Goal: Entertainment & Leisure: Consume media (video, audio)

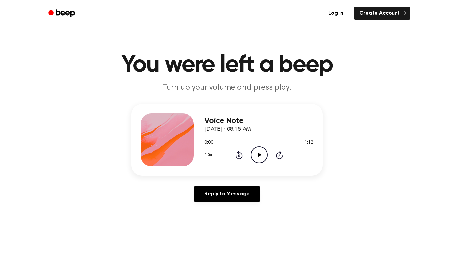
click at [259, 152] on icon "Play Audio" at bounding box center [259, 155] width 17 height 17
click at [259, 152] on icon "Pause Audio" at bounding box center [259, 155] width 17 height 17
click at [261, 152] on icon "Play Audio" at bounding box center [259, 155] width 17 height 17
click at [241, 156] on icon "Rewind 5 seconds" at bounding box center [238, 155] width 7 height 9
click at [239, 154] on icon "Rewind 5 seconds" at bounding box center [238, 155] width 7 height 9
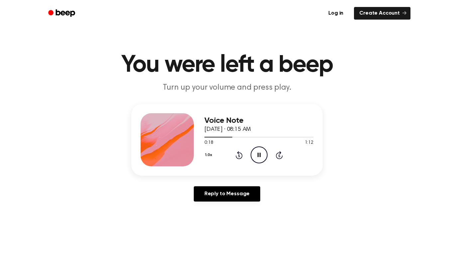
click at [238, 153] on icon at bounding box center [239, 155] width 7 height 8
click at [236, 154] on icon "Rewind 5 seconds" at bounding box center [238, 155] width 7 height 9
click at [279, 154] on icon "Skip 5 seconds" at bounding box center [279, 155] width 7 height 9
click at [241, 155] on icon "Rewind 5 seconds" at bounding box center [238, 155] width 7 height 9
click at [238, 155] on icon "Rewind 5 seconds" at bounding box center [238, 155] width 7 height 9
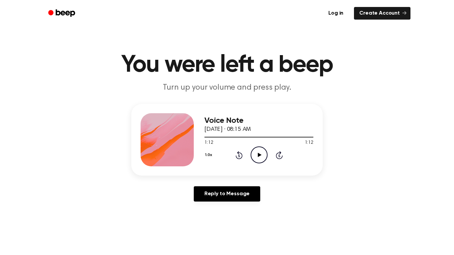
click at [239, 157] on icon at bounding box center [239, 156] width 2 height 3
click at [259, 155] on icon at bounding box center [260, 155] width 4 height 4
click at [276, 154] on icon at bounding box center [279, 155] width 7 height 8
click at [240, 153] on icon at bounding box center [239, 155] width 7 height 8
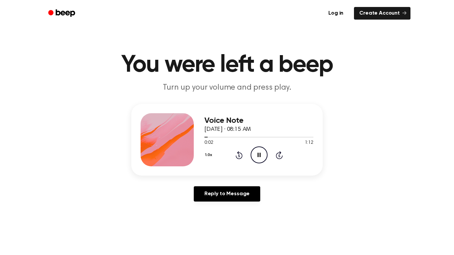
click at [240, 152] on icon "Rewind 5 seconds" at bounding box center [238, 155] width 7 height 9
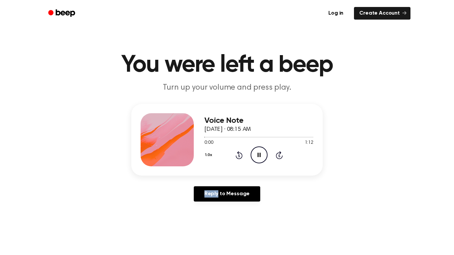
click at [240, 152] on icon "Rewind 5 seconds" at bounding box center [238, 155] width 7 height 9
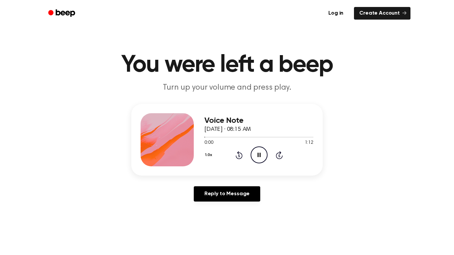
click at [240, 152] on icon "Rewind 5 seconds" at bounding box center [238, 155] width 7 height 9
click at [240, 152] on icon at bounding box center [239, 155] width 7 height 8
click at [237, 155] on icon "Rewind 5 seconds" at bounding box center [238, 155] width 7 height 9
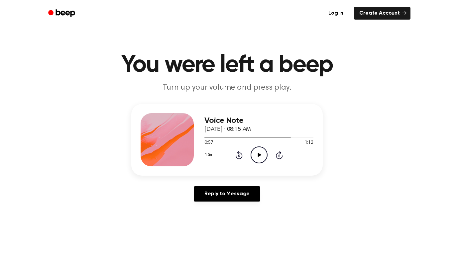
click at [237, 155] on icon "Rewind 5 seconds" at bounding box center [238, 155] width 7 height 9
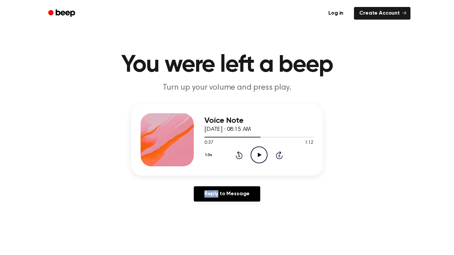
click at [237, 155] on icon "Rewind 5 seconds" at bounding box center [238, 155] width 7 height 9
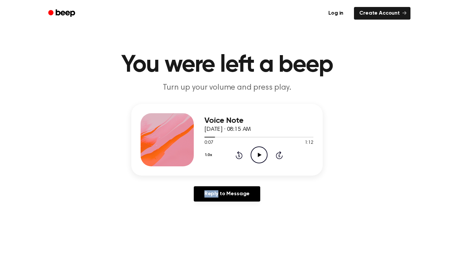
click at [237, 155] on icon "Rewind 5 seconds" at bounding box center [238, 155] width 7 height 9
click at [251, 158] on icon "Play Audio" at bounding box center [259, 155] width 17 height 17
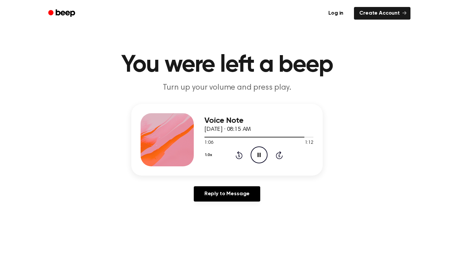
click at [259, 177] on div "Voice Note [DATE] · 08:15 AM 1:06 1:12 Your browser does not support the [objec…" at bounding box center [227, 155] width 438 height 103
click at [259, 177] on div "Voice Note [DATE] · 08:15 AM 0:06 1:12 Your browser does not support the [objec…" at bounding box center [227, 155] width 438 height 103
drag, startPoint x: 243, startPoint y: 136, endPoint x: 98, endPoint y: 134, distance: 144.9
click at [98, 134] on div "Voice Note [DATE] · 08:15 AM 0:29 1:12 Your browser does not support the [objec…" at bounding box center [227, 155] width 438 height 103
click at [206, 138] on div at bounding box center [258, 136] width 109 height 5
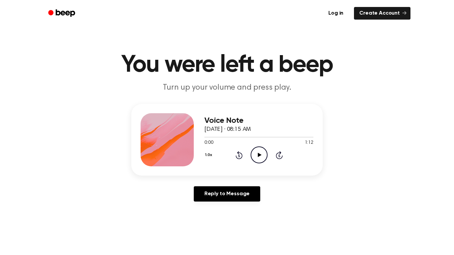
click at [255, 152] on icon "Play Audio" at bounding box center [259, 155] width 17 height 17
